Goal: Task Accomplishment & Management: Manage account settings

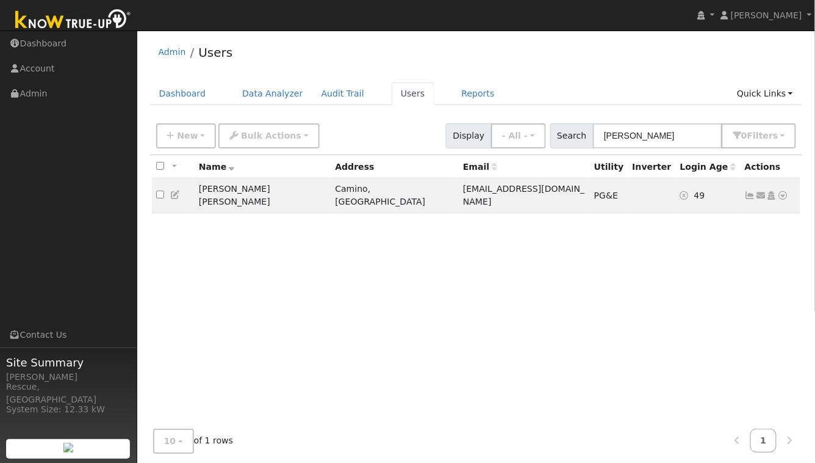
scroll to position [12, 0]
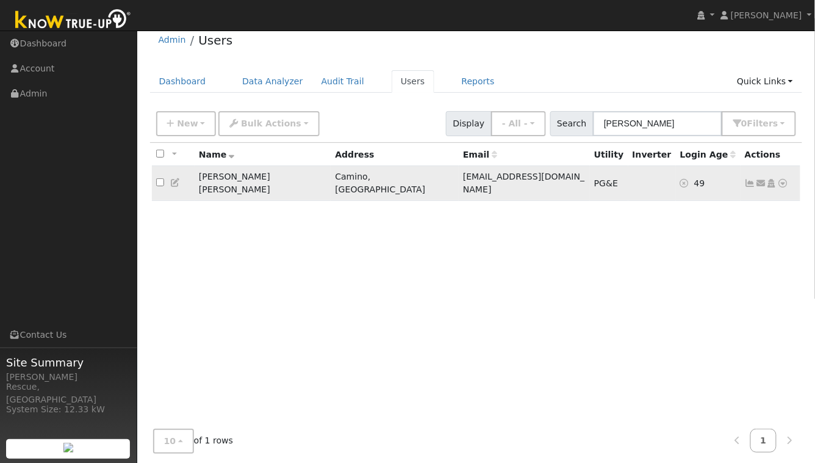
click at [784, 179] on icon at bounding box center [783, 183] width 11 height 9
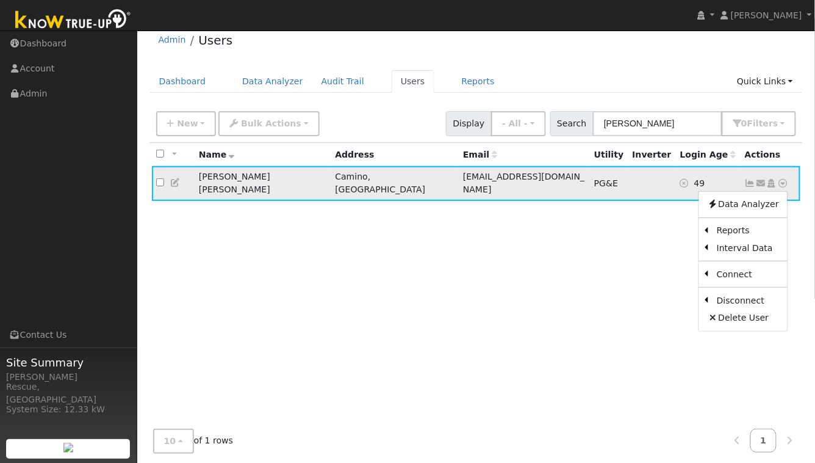
click at [178, 180] on icon at bounding box center [175, 182] width 11 height 9
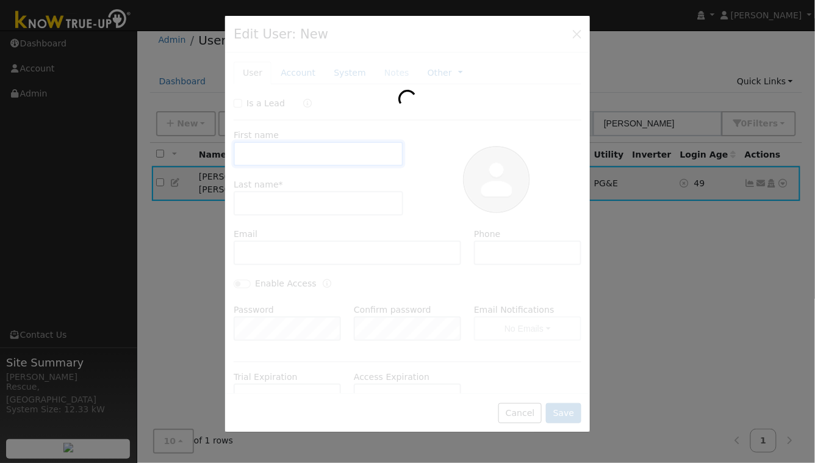
type input "[PERSON_NAME]"
type input "[PERSON_NAME] [PERSON_NAME]"
type input "[EMAIL_ADDRESS][DOMAIN_NAME]"
type input "4158469462"
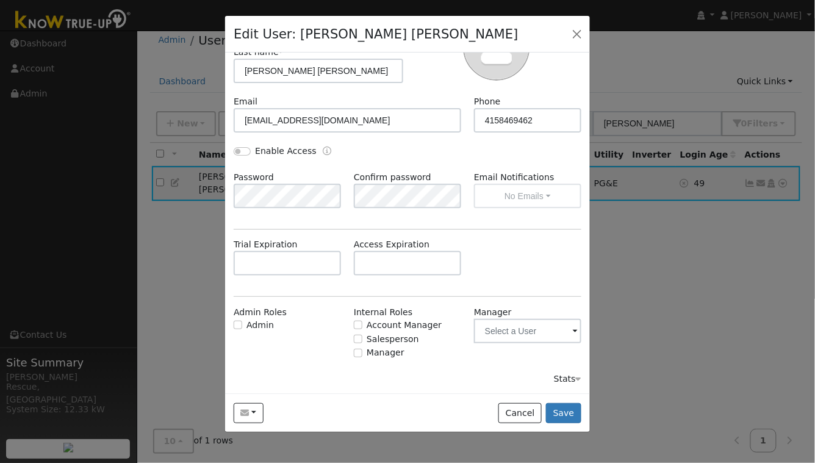
scroll to position [0, 0]
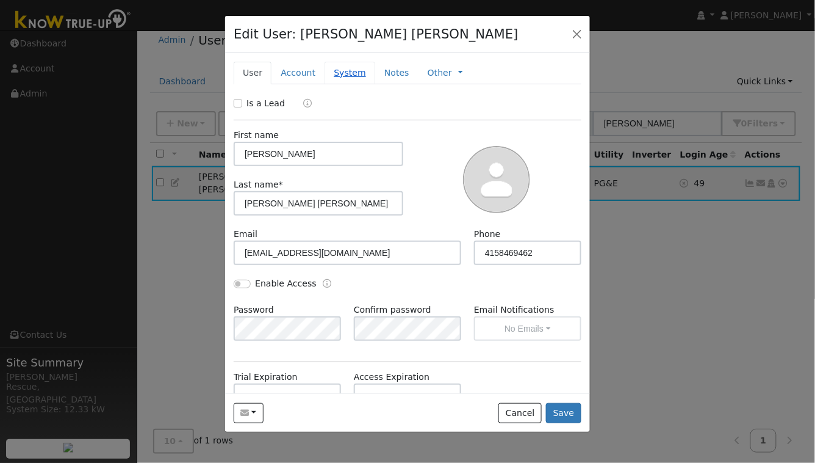
click at [355, 81] on link "System" at bounding box center [350, 73] width 51 height 23
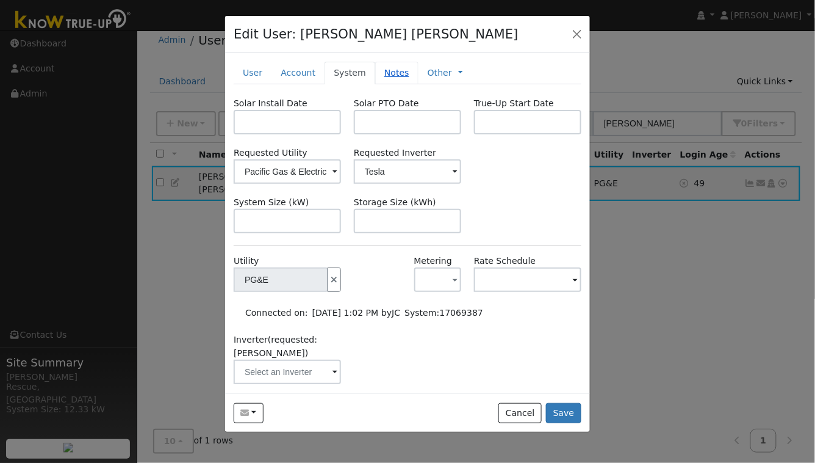
click at [396, 74] on link "Notes" at bounding box center [396, 73] width 43 height 23
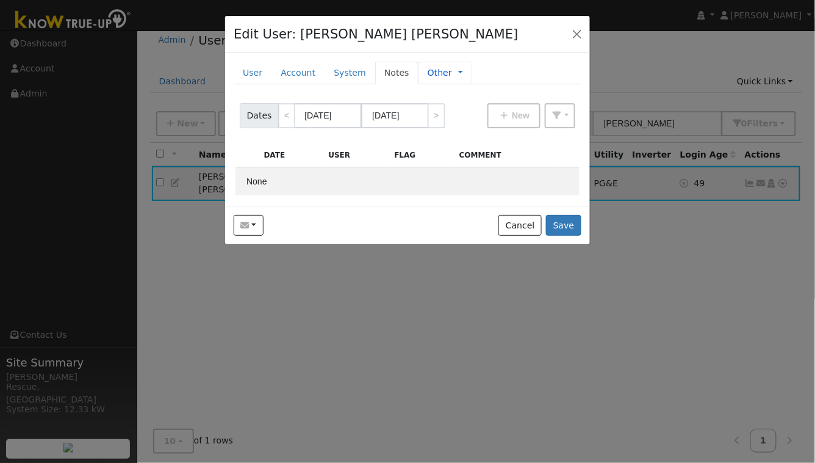
click at [452, 73] on span "Management Billing Timeline" at bounding box center [457, 73] width 11 height 10
click at [452, 76] on span "Management Billing Timeline" at bounding box center [457, 73] width 11 height 10
click at [433, 73] on link "Other" at bounding box center [440, 73] width 24 height 13
drag, startPoint x: 464, startPoint y: 109, endPoint x: 484, endPoint y: 104, distance: 20.0
click at [464, 109] on link "Billing" at bounding box center [501, 111] width 85 height 17
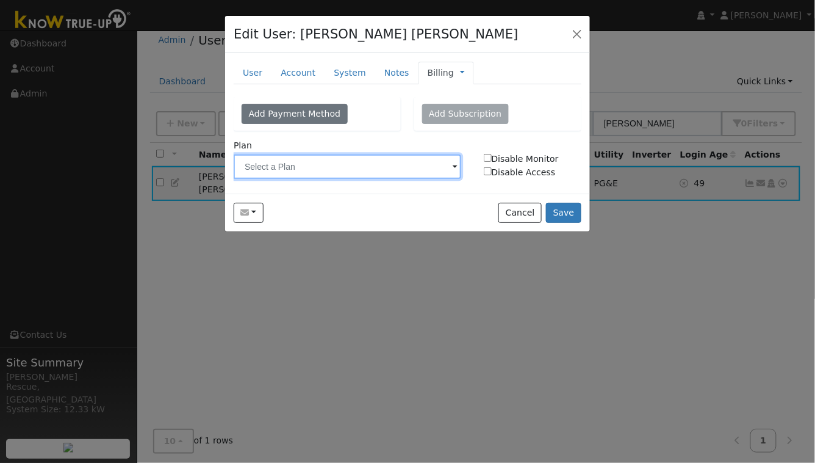
click at [446, 162] on input "text" at bounding box center [348, 166] width 228 height 24
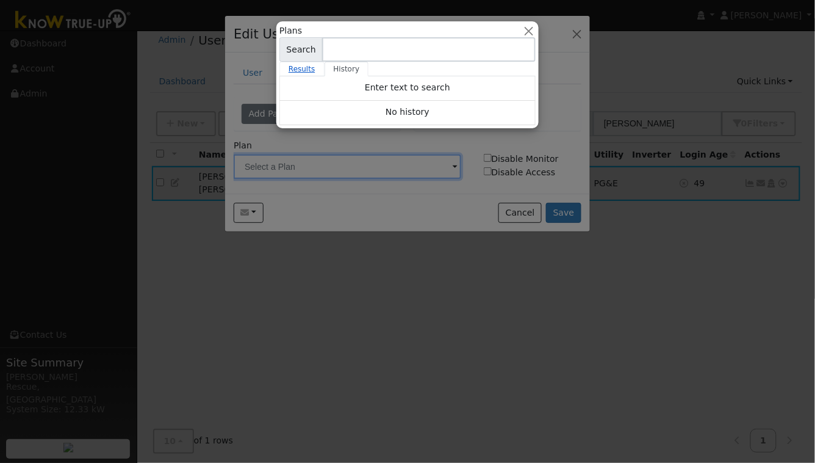
click at [303, 70] on link "Results" at bounding box center [302, 69] width 45 height 15
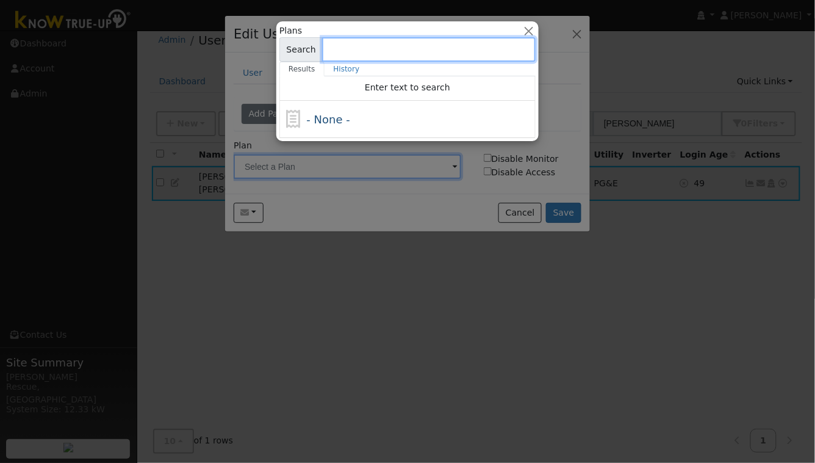
scroll to position [20, 0]
click at [533, 37] on input at bounding box center [429, 49] width 214 height 24
click at [532, 30] on button "button" at bounding box center [529, 30] width 13 height 13
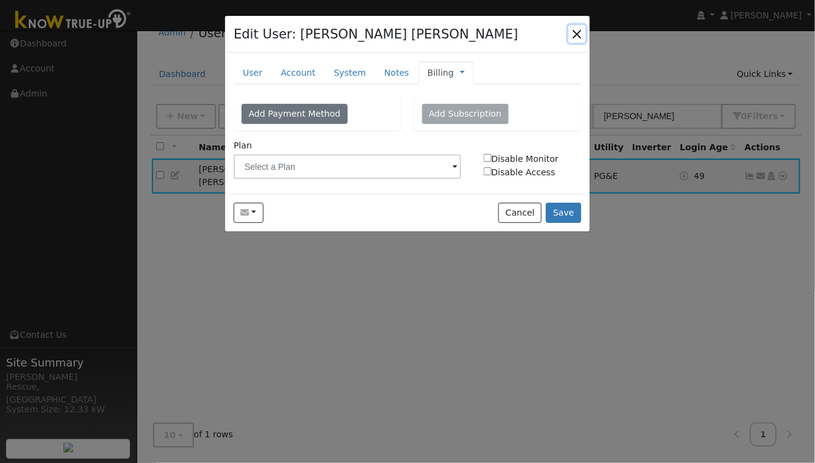
click at [584, 34] on button "button" at bounding box center [577, 33] width 17 height 17
